Goal: Task Accomplishment & Management: Complete application form

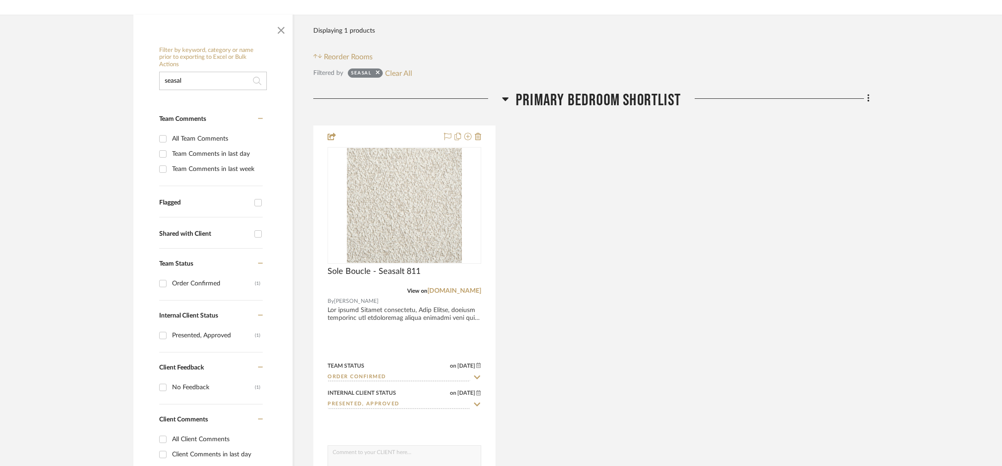
click at [190, 81] on input "seasal" at bounding box center [213, 81] width 108 height 18
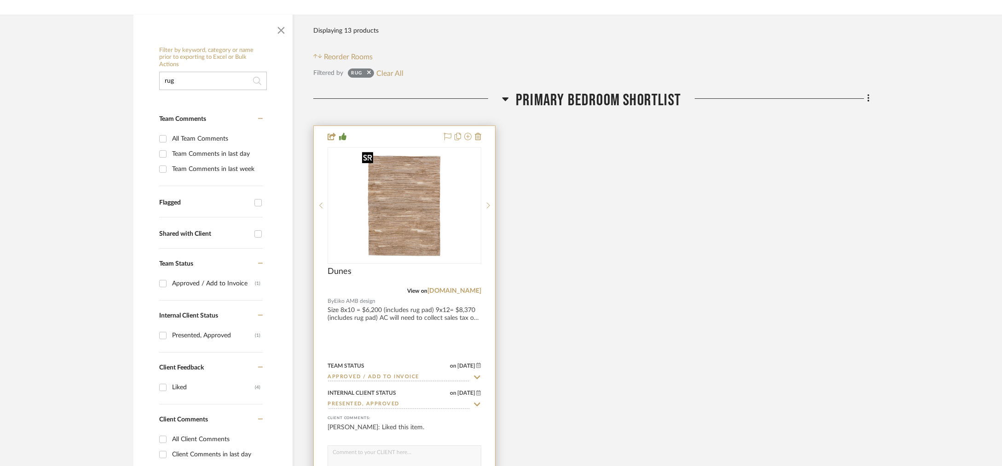
type input "rug"
click at [0, 0] on img at bounding box center [0, 0] width 0 height 0
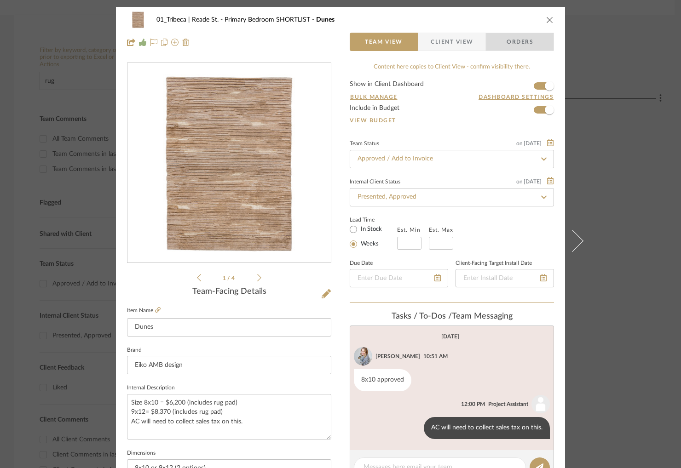
click at [508, 46] on span "Orders" at bounding box center [519, 42] width 47 height 18
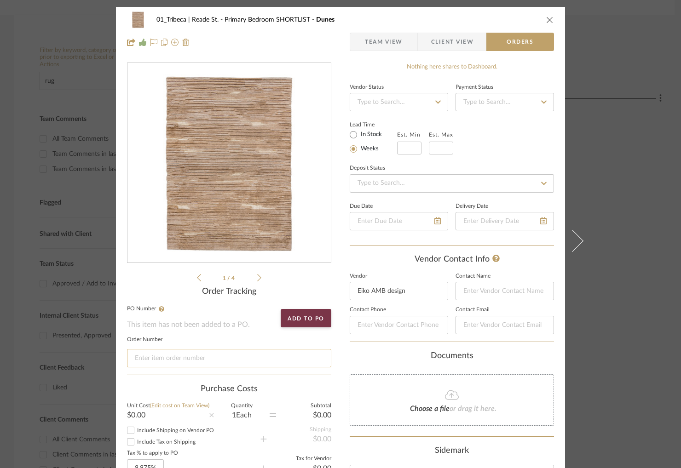
click at [158, 360] on input at bounding box center [229, 358] width 204 height 18
click at [147, 360] on input at bounding box center [229, 358] width 204 height 18
paste input "PQ-2033"
drag, startPoint x: 166, startPoint y: 354, endPoint x: 127, endPoint y: 358, distance: 38.4
click at [127, 358] on input "PQ-2033" at bounding box center [229, 358] width 204 height 18
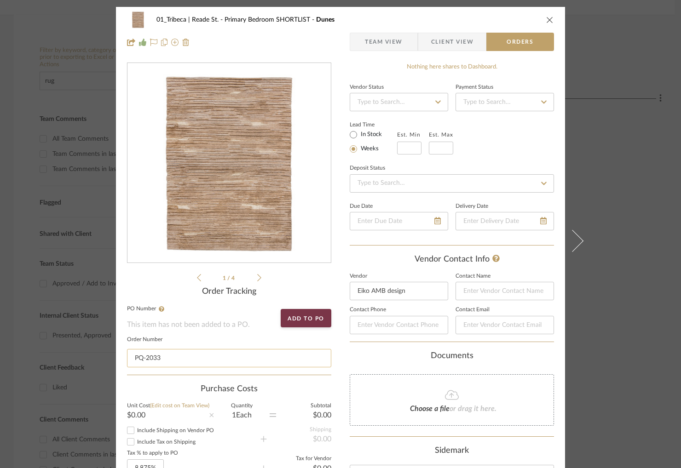
click at [158, 361] on input "PQ-2033" at bounding box center [229, 358] width 204 height 18
type input "08212025"
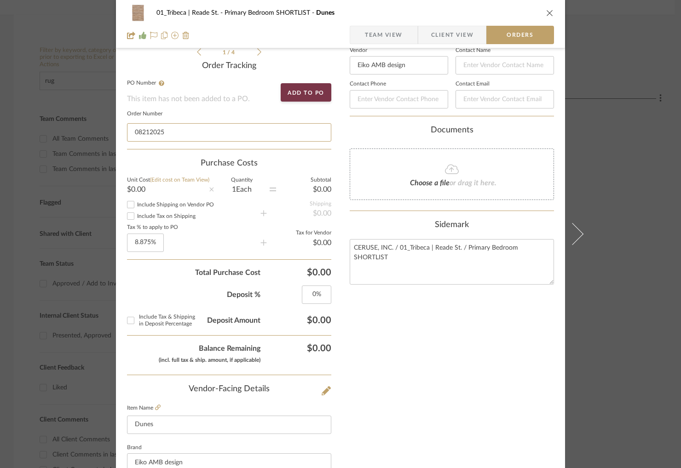
scroll to position [225, 0]
click at [138, 190] on div "$0.00" at bounding box center [168, 189] width 82 height 7
click at [321, 189] on div "$0.00" at bounding box center [304, 189] width 56 height 7
click at [325, 276] on span "$0.00" at bounding box center [295, 273] width 71 height 11
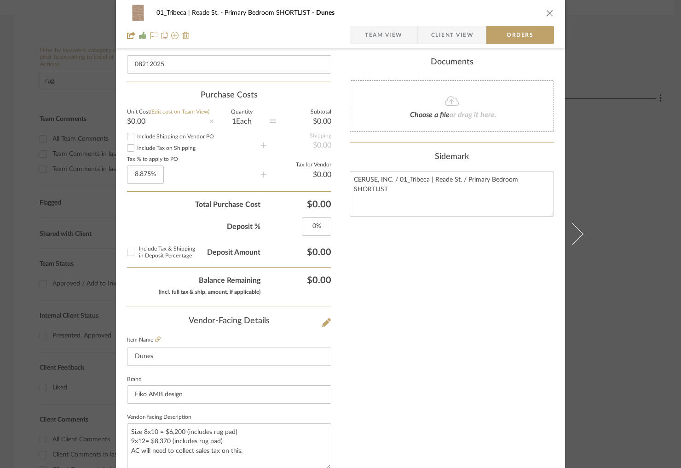
scroll to position [0, 0]
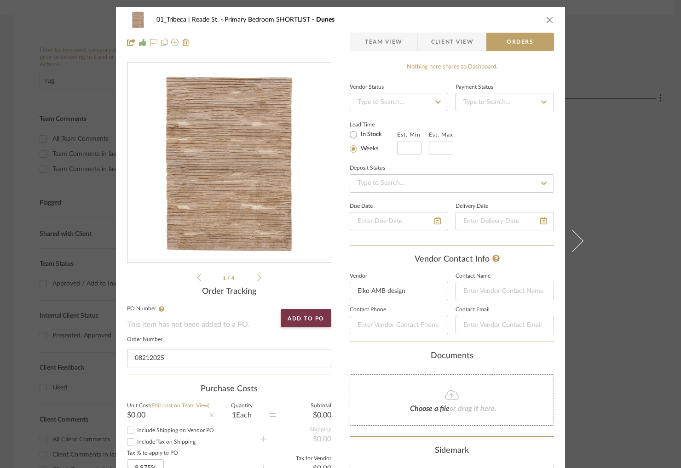
click at [382, 41] on span "Team View" at bounding box center [384, 42] width 38 height 18
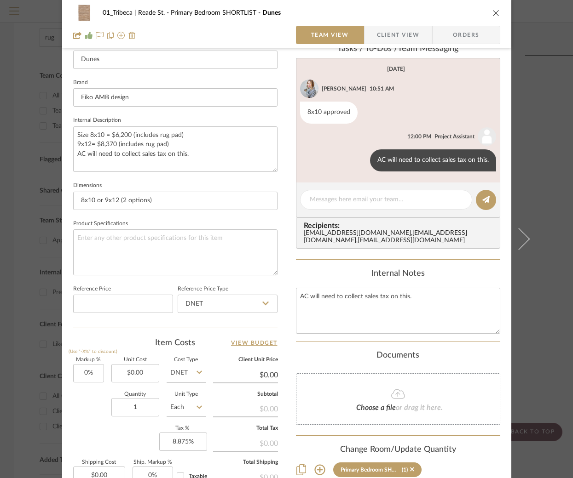
scroll to position [268, 0]
click at [153, 200] on input "8x10 or 9x12 (2 options)" at bounding box center [175, 200] width 204 height 18
drag, startPoint x: 158, startPoint y: 199, endPoint x: 94, endPoint y: 200, distance: 64.4
click at [94, 200] on input "8x10 or 9x12 (2 options)" at bounding box center [175, 200] width 204 height 18
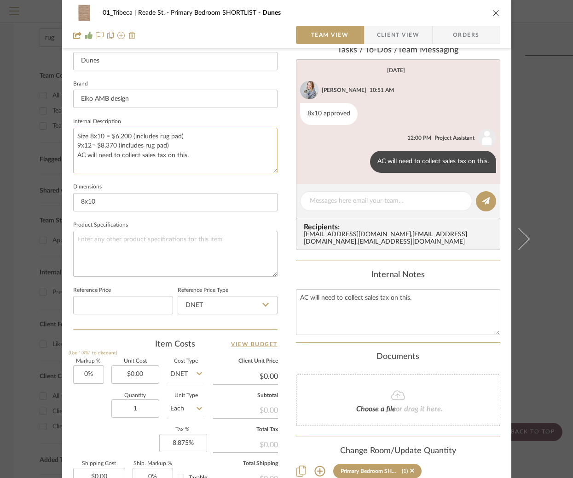
type input "8x10"
click at [190, 154] on textarea "Size 8x10 = $6,200 (includes rug pad) 9x12= $8,370 (includes rug pad) AC will n…" at bounding box center [175, 151] width 204 height 46
drag, startPoint x: 187, startPoint y: 157, endPoint x: 72, endPoint y: 148, distance: 115.9
click at [73, 148] on textarea "Size 8x10 = $6,200 (includes rug pad) 9x12= $8,370 (includes rug pad) AC will n…" at bounding box center [175, 151] width 204 height 46
drag, startPoint x: 102, startPoint y: 138, endPoint x: 132, endPoint y: 140, distance: 29.5
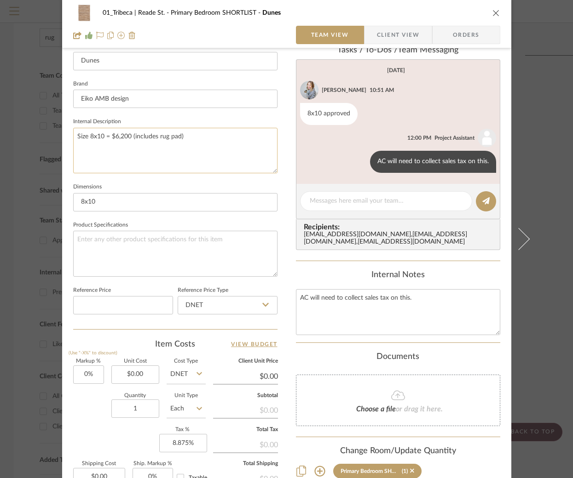
click at [132, 140] on textarea "Size 8x10 = $6,200 (includes rug pad)" at bounding box center [175, 151] width 204 height 46
click at [77, 135] on textarea "Size 8x10 = $6,200 (includes rug pad)" at bounding box center [175, 151] width 204 height 46
click at [79, 136] on textarea "Size 8x10 = $6,200 (includes rug pad)" at bounding box center [175, 151] width 204 height 46
drag, startPoint x: 113, startPoint y: 138, endPoint x: 86, endPoint y: 140, distance: 27.7
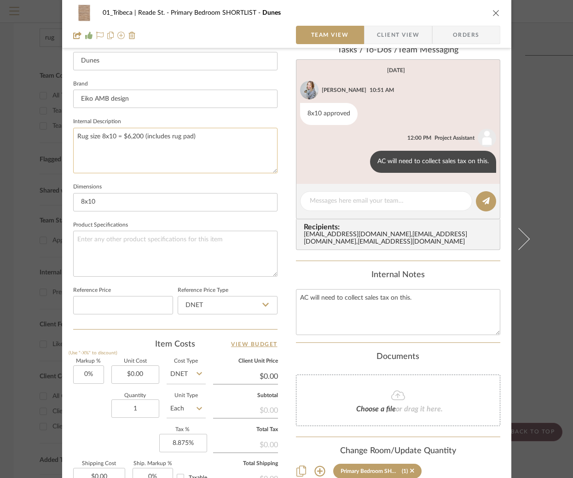
click at [86, 139] on textarea "Rug size 8x10 = $6,200 (includes rug pad)" at bounding box center [175, 151] width 204 height 46
drag, startPoint x: 173, startPoint y: 136, endPoint x: 86, endPoint y: 138, distance: 86.5
click at [86, 138] on textarea "Rug = $6,200 (includes rug pad)" at bounding box center [175, 151] width 204 height 46
type textarea "Rug and Rug Pad"
click at [138, 142] on textarea "Rug and Rug Pad" at bounding box center [175, 151] width 204 height 46
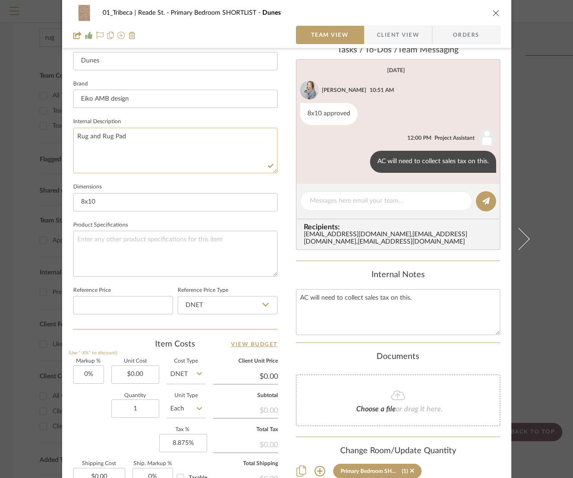
click at [104, 135] on textarea "Rug and Rug Pad" at bounding box center [175, 151] width 204 height 46
paste textarea "Custom Rug Dunes 8x10"
click at [157, 138] on textarea "Custom Rug Dunes 8x10" at bounding box center [175, 151] width 204 height 46
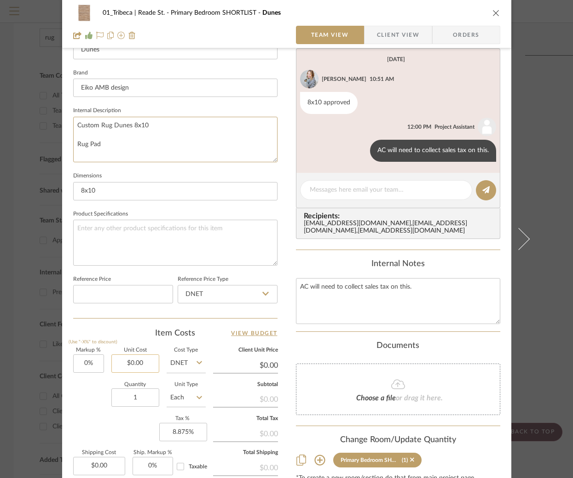
scroll to position [279, 0]
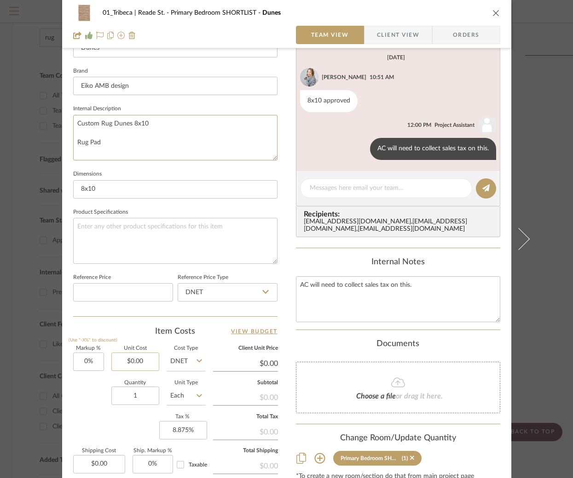
type textarea "Custom Rug Dunes 8x10 Rug Pad"
type input "0.00"
click at [142, 363] on input "0.00" at bounding box center [135, 362] width 48 height 18
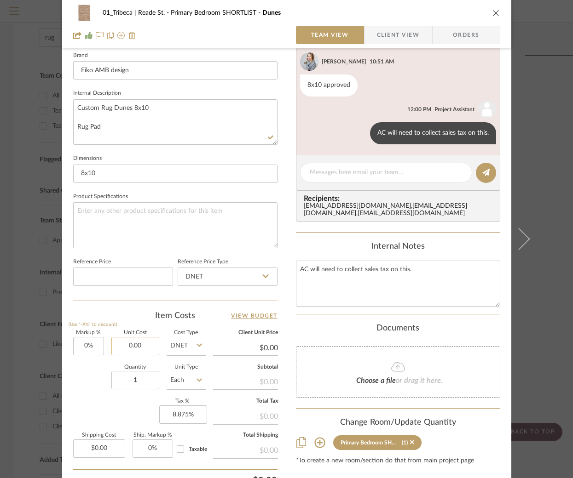
scroll to position [297, 0]
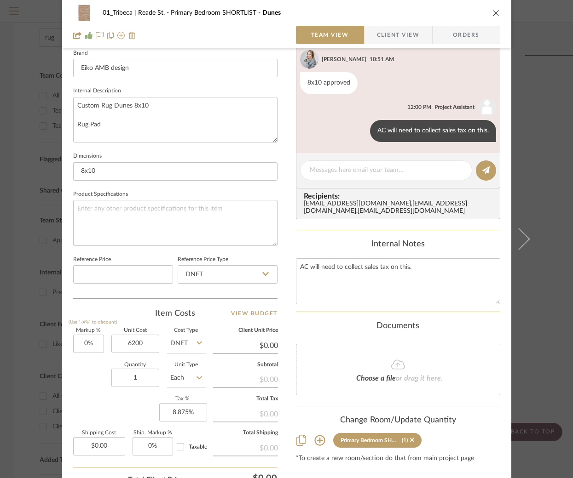
type input "$6,200.00"
click at [132, 312] on div "Item Costs View Budget" at bounding box center [175, 313] width 204 height 11
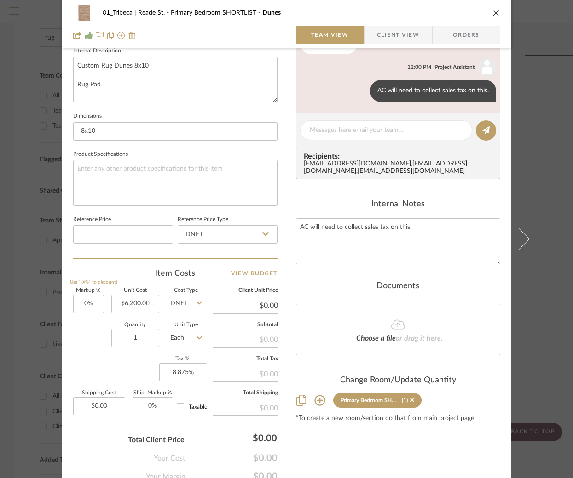
type input "$6,200.00"
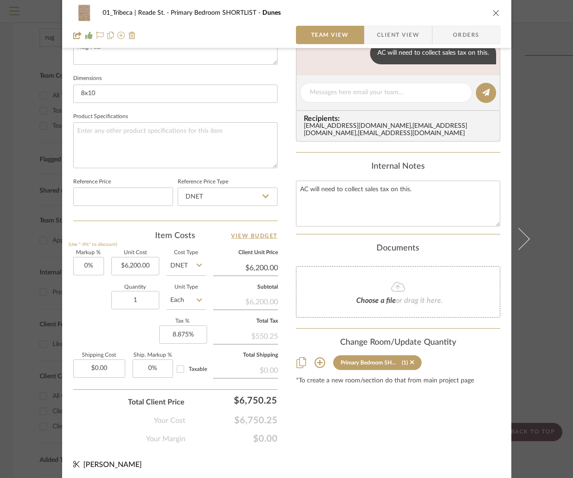
scroll to position [378, 0]
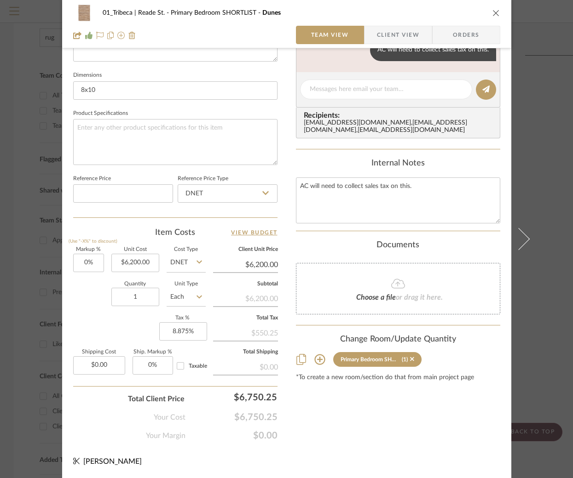
click at [116, 328] on div "Markup % (Use "-X%" to discount) 0% Unit Cost $6,200.00 Cost Type DNET Client U…" at bounding box center [175, 315] width 204 height 134
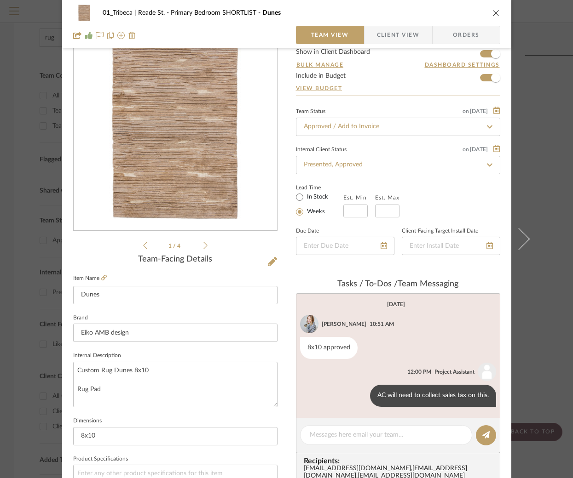
scroll to position [0, 0]
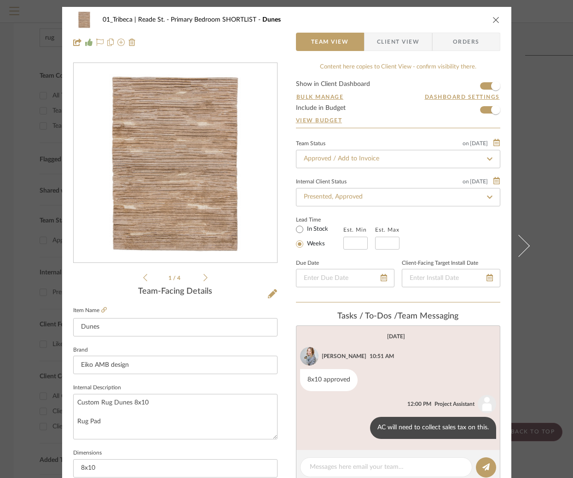
click at [460, 41] on span "Orders" at bounding box center [466, 42] width 47 height 18
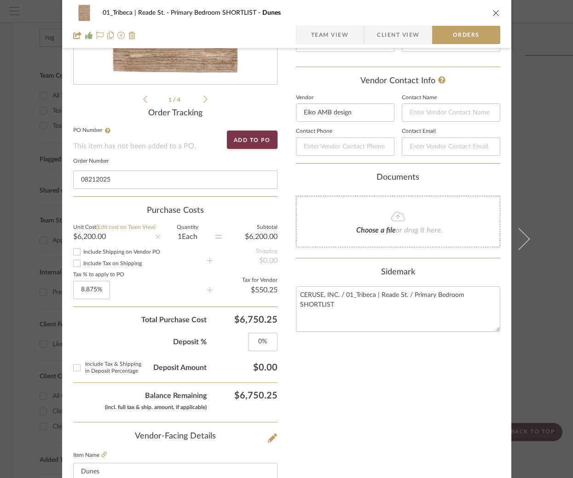
scroll to position [179, 0]
click at [73, 263] on input "Include Tax on Shipping" at bounding box center [76, 262] width 11 height 11
checkbox input "true"
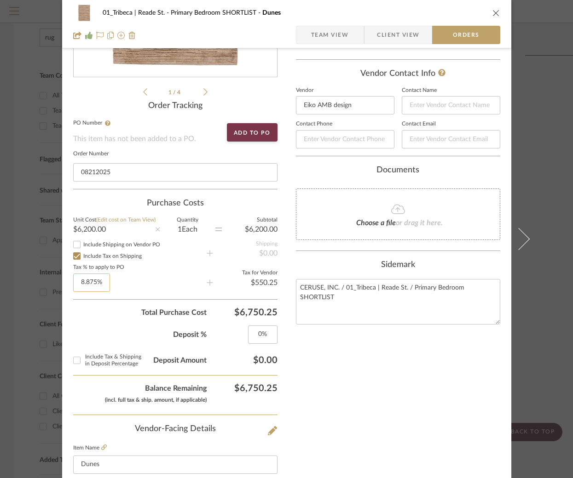
scroll to position [187, 0]
click at [75, 245] on input "Include Shipping on Vendor PO" at bounding box center [76, 243] width 11 height 11
checkbox input "true"
click at [71, 244] on input "Include Shipping on Vendor PO" at bounding box center [76, 243] width 11 height 11
checkbox input "false"
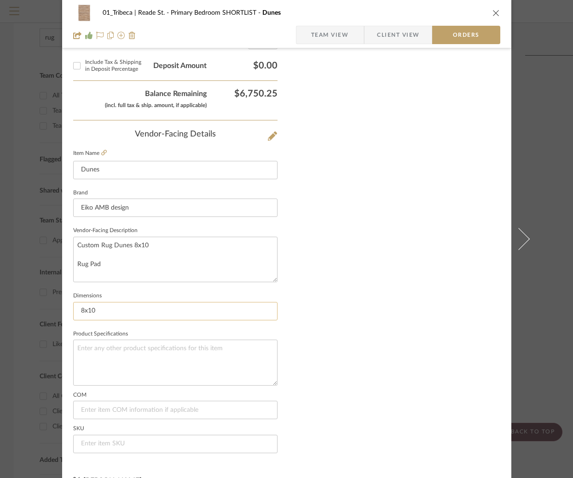
scroll to position [501, 0]
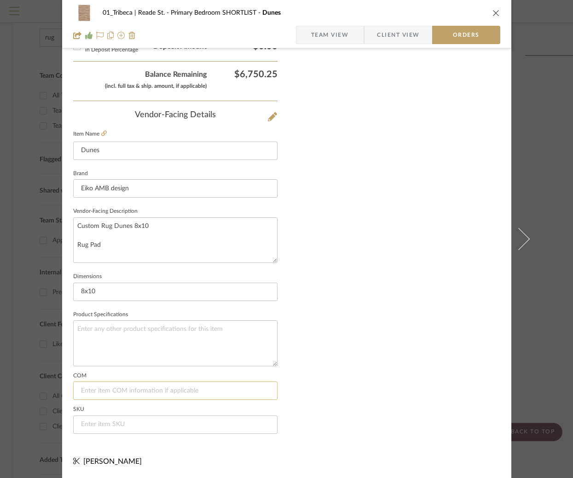
click at [93, 389] on input at bounding box center [175, 391] width 204 height 18
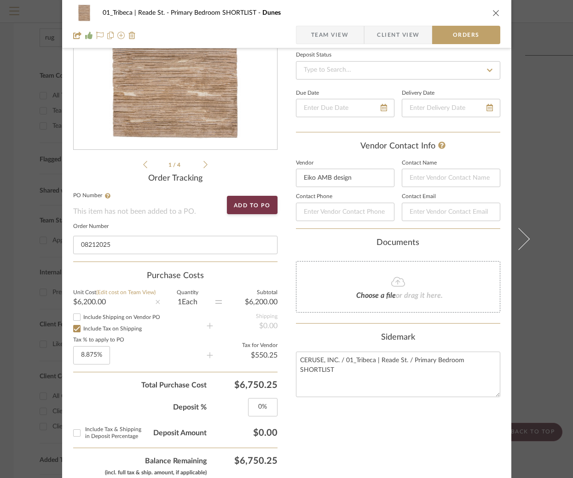
scroll to position [106, 0]
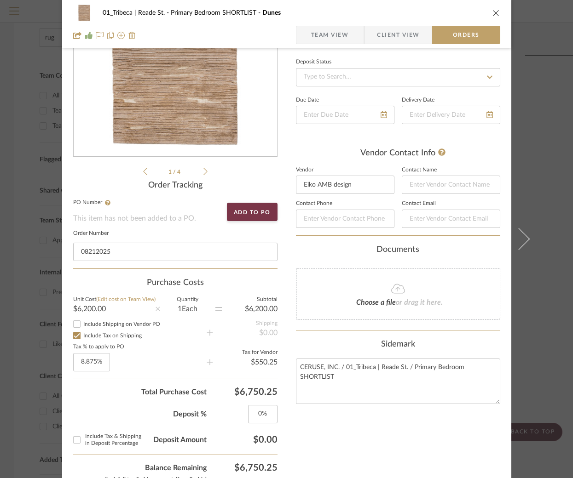
type input "N/A"
click at [421, 219] on input at bounding box center [451, 219] width 98 height 18
paste input "[EMAIL_ADDRESS][DOMAIN_NAME]"
type input "[EMAIL_ADDRESS][DOMAIN_NAME]"
click at [422, 187] on input at bounding box center [451, 185] width 98 height 18
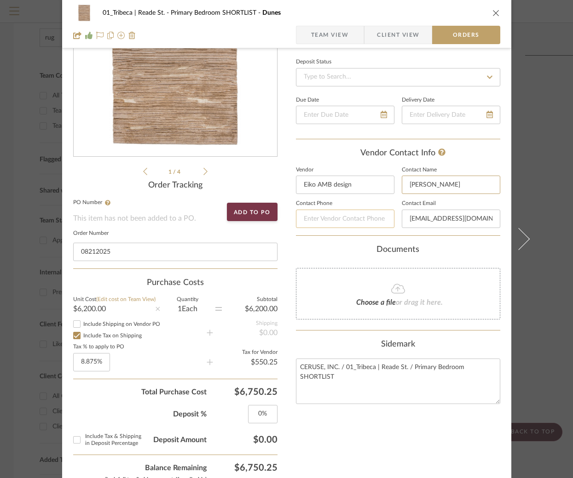
type input "[PERSON_NAME]"
click at [340, 218] on input at bounding box center [345, 219] width 98 height 18
click at [306, 219] on input at bounding box center [345, 219] width 98 height 18
type input "516.582.6665"
click at [329, 155] on div "Vendor Contact Info" at bounding box center [398, 154] width 204 height 10
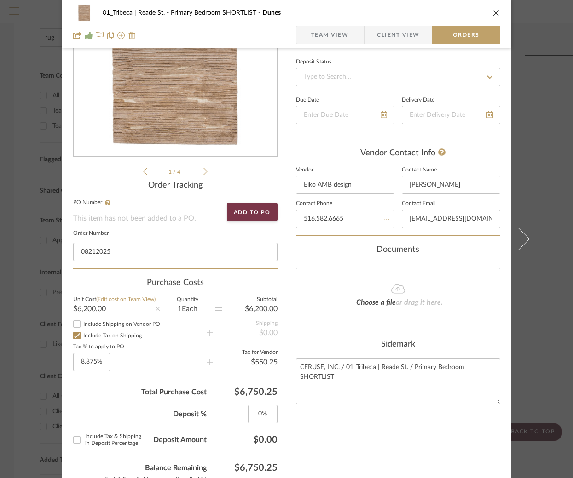
type input "[PHONE_NUMBER]"
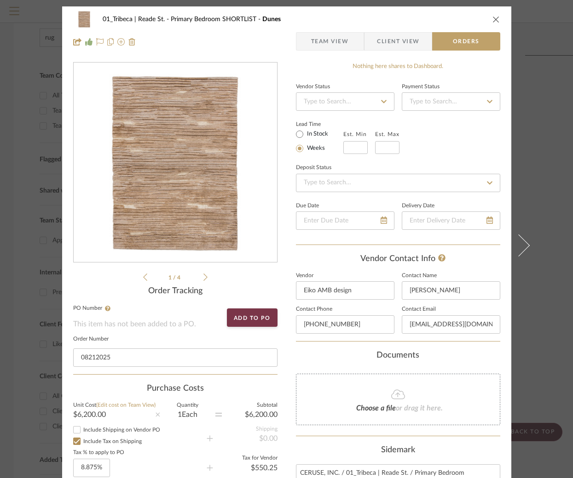
scroll to position [0, 0]
click at [354, 85] on div "Vendor Status" at bounding box center [345, 87] width 98 height 5
click at [351, 103] on input at bounding box center [345, 102] width 98 height 18
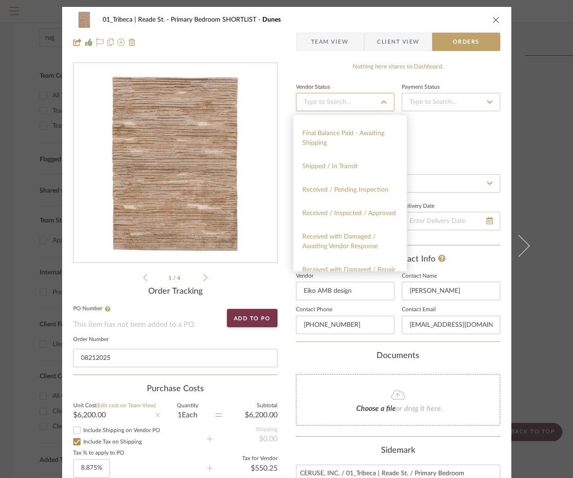
scroll to position [303, 0]
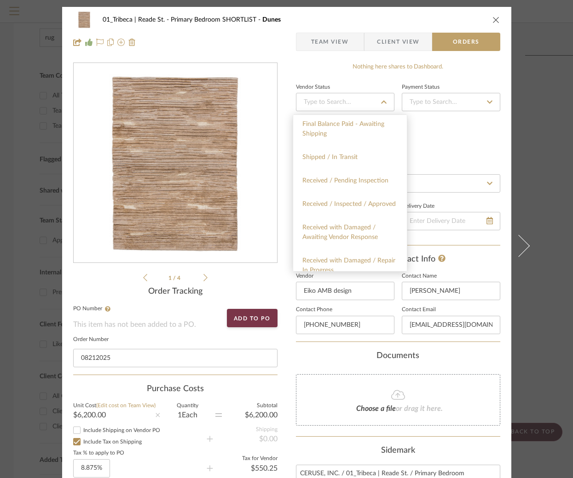
click at [449, 143] on div "Lead Time In Stock Weeks Est. Min Est. Max" at bounding box center [398, 137] width 204 height 36
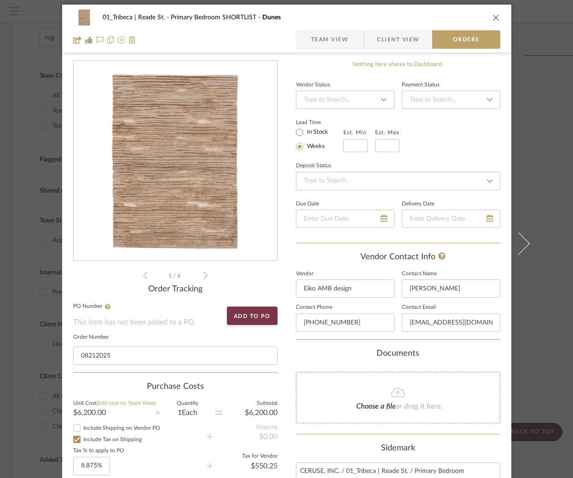
scroll to position [7, 0]
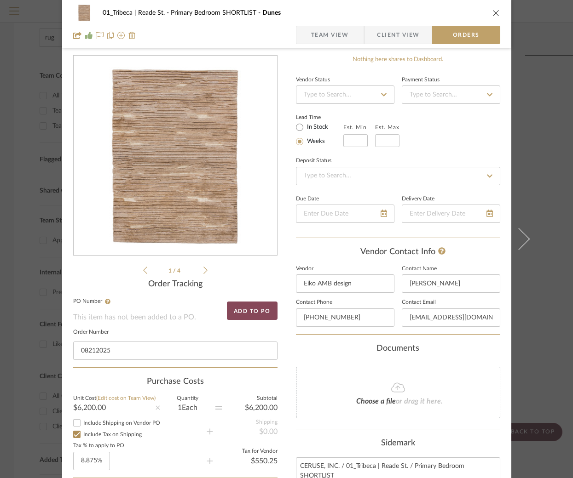
click at [240, 309] on button "Add to PO" at bounding box center [252, 311] width 51 height 18
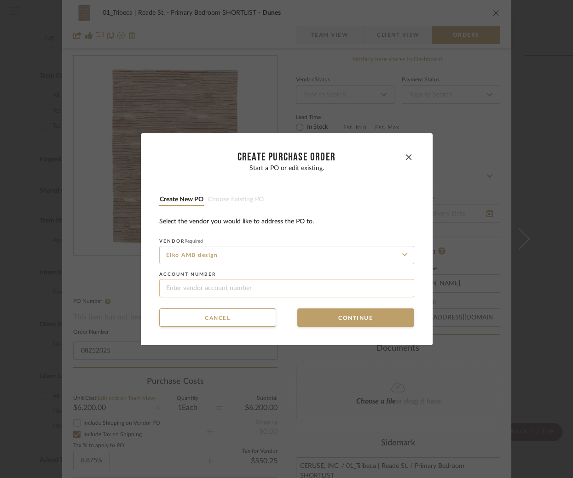
click at [198, 288] on input at bounding box center [286, 288] width 255 height 18
type input "PQ-2033"
click at [377, 318] on button "Continue" at bounding box center [355, 318] width 117 height 18
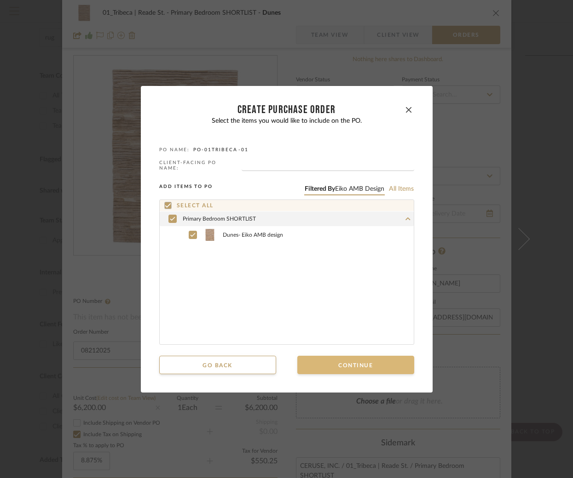
click at [323, 362] on button "Continue" at bounding box center [355, 365] width 117 height 18
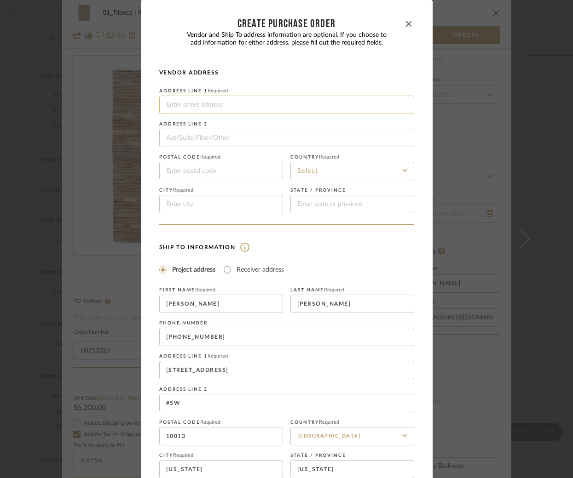
click at [183, 106] on input at bounding box center [286, 105] width 255 height 18
type input "[STREET_ADDRESS]"
click at [179, 138] on input at bounding box center [286, 138] width 255 height 18
type input "Suite 701"
click at [186, 171] on input at bounding box center [221, 171] width 124 height 18
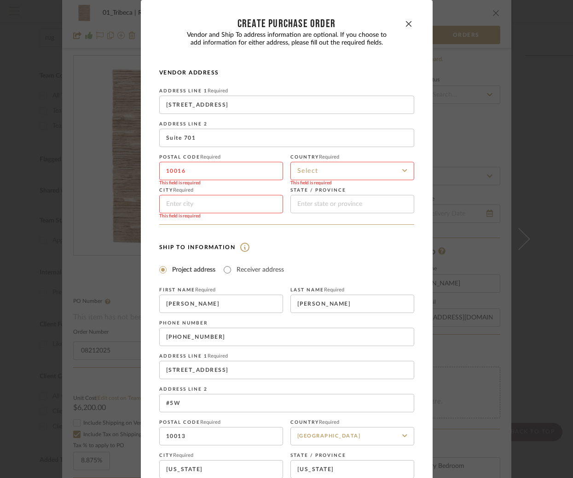
type input "10016"
click at [327, 170] on input at bounding box center [352, 171] width 124 height 18
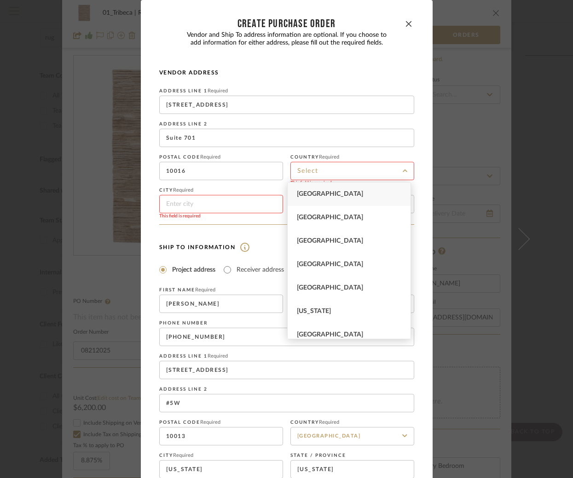
click at [322, 191] on span "[GEOGRAPHIC_DATA]" at bounding box center [330, 194] width 66 height 6
type input "[GEOGRAPHIC_DATA]"
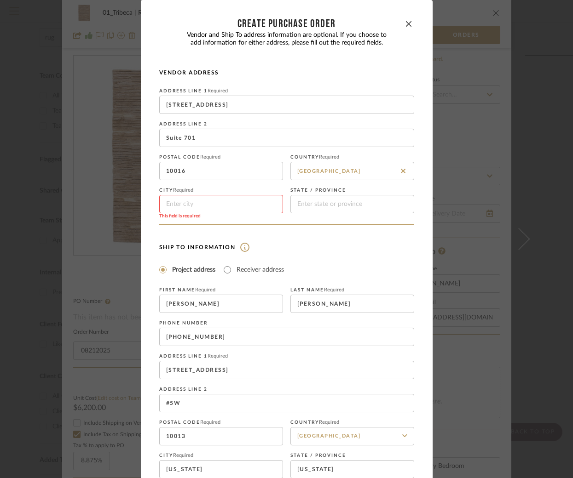
click at [197, 206] on input at bounding box center [221, 204] width 124 height 18
type input "[US_STATE]"
click at [334, 201] on input at bounding box center [352, 204] width 124 height 18
type input "NY"
click at [326, 240] on form "Vendor Address Address Line 1 Required [STREET_ADDRESS] Address Line 2 Suite 70…" at bounding box center [286, 274] width 255 height 410
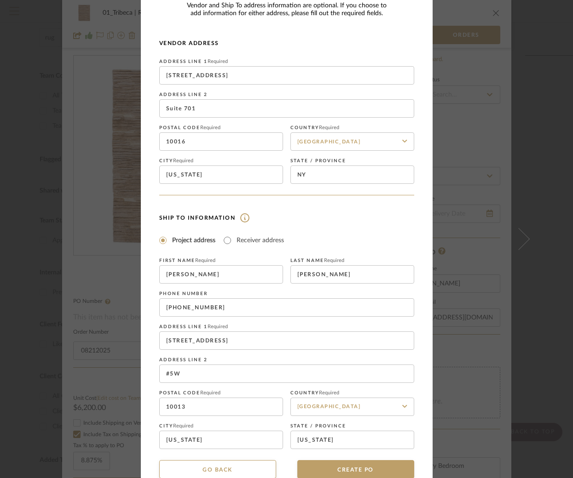
scroll to position [49, 0]
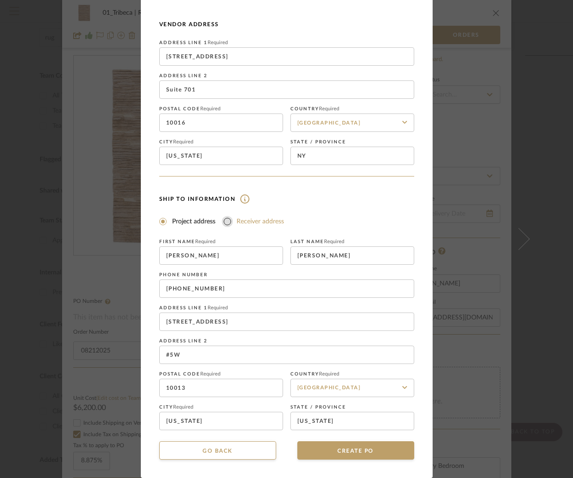
click at [223, 221] on input "Receiver address" at bounding box center [227, 221] width 11 height 11
radio input "true"
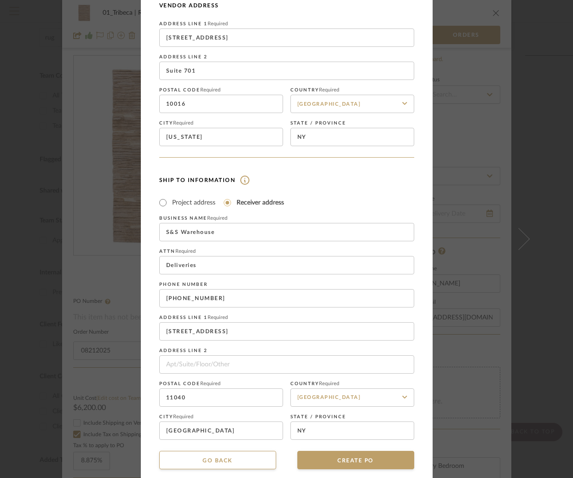
scroll to position [78, 0]
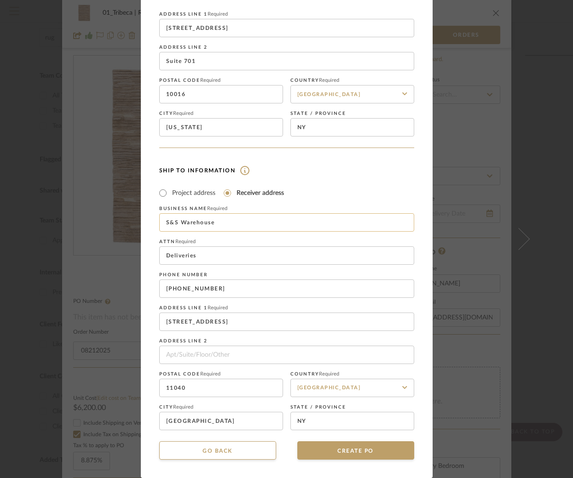
click at [219, 223] on input "S&S Warehouse" at bounding box center [286, 222] width 255 height 18
type input "S&S Warehousing & Delivery Service"
drag, startPoint x: 202, startPoint y: 324, endPoint x: 156, endPoint y: 322, distance: 46.0
click at [159, 322] on input "[STREET_ADDRESS]" at bounding box center [286, 322] width 255 height 18
type input "[STREET_ADDRESS]"
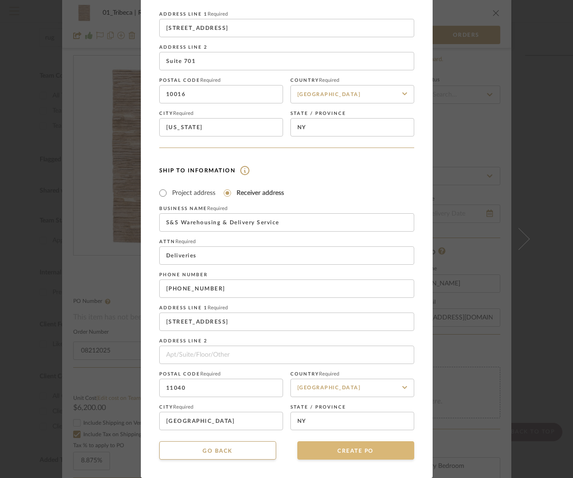
click at [323, 452] on button "CREATE PO" at bounding box center [355, 451] width 117 height 18
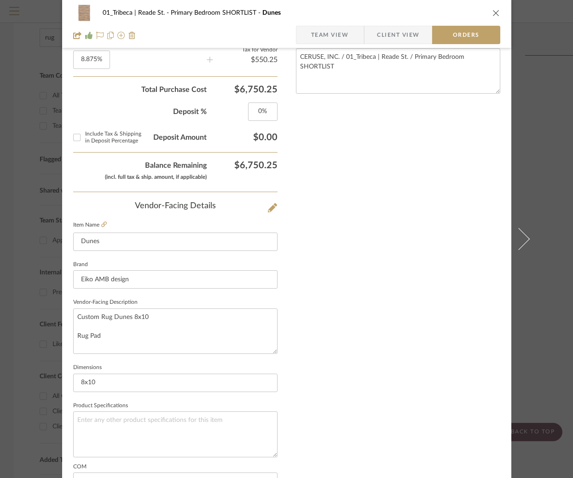
scroll to position [434, 0]
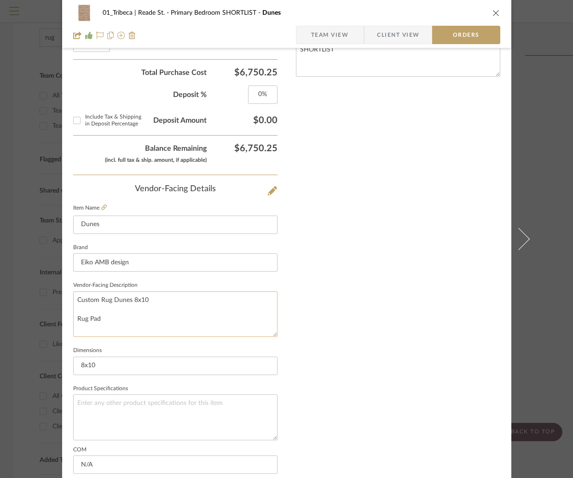
click at [150, 299] on textarea "Custom Rug Dunes 8x10 Rug Pad" at bounding box center [175, 315] width 204 height 46
drag, startPoint x: 152, startPoint y: 302, endPoint x: 128, endPoint y: 305, distance: 23.6
click at [128, 305] on textarea "Custom Rug Dunes 8x10 Rug Pad" at bounding box center [175, 315] width 204 height 46
click at [104, 311] on textarea "Custom Rug Dunes 8x10 Rug Pad" at bounding box center [175, 315] width 204 height 46
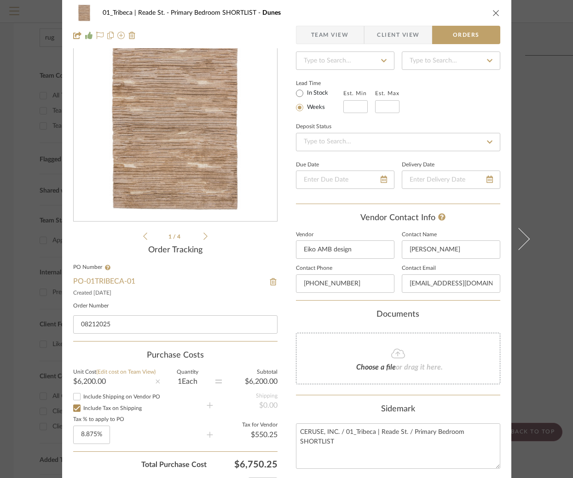
scroll to position [0, 0]
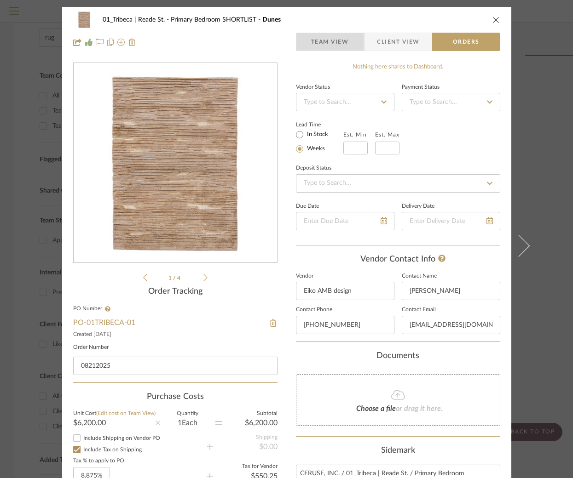
click at [335, 43] on span "Team View" at bounding box center [330, 42] width 38 height 18
type textarea "Custom Rug Dunes 8x10 Rug Pad"
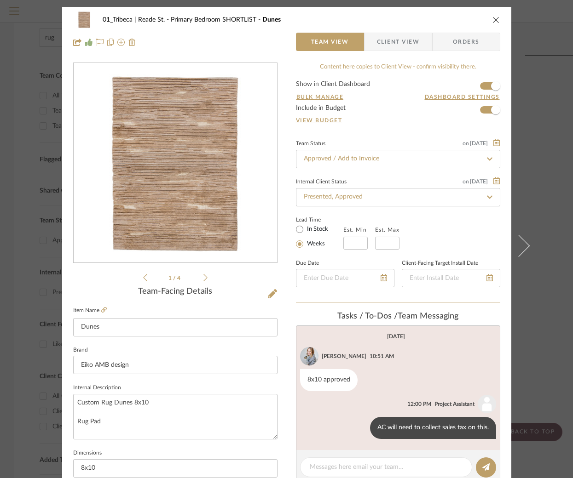
click at [398, 39] on span "Client View" at bounding box center [398, 42] width 42 height 18
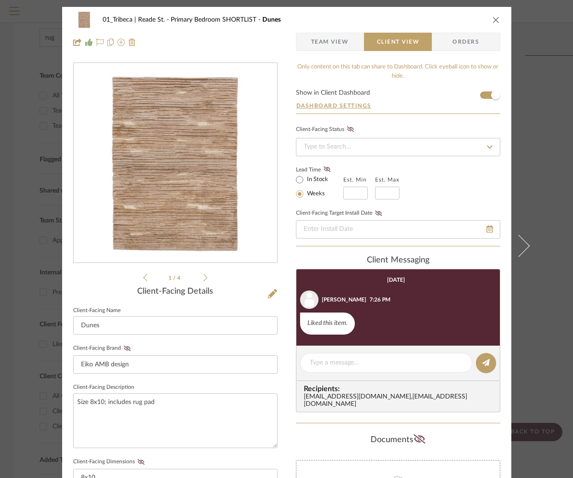
click at [446, 37] on span "Orders" at bounding box center [465, 42] width 47 height 18
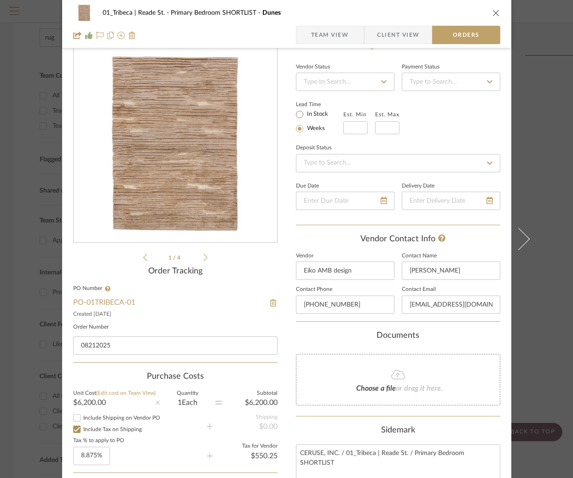
scroll to position [21, 0]
click at [114, 303] on link "PO-01TRIBECA -01" at bounding box center [104, 302] width 62 height 7
